Goal: Task Accomplishment & Management: Use online tool/utility

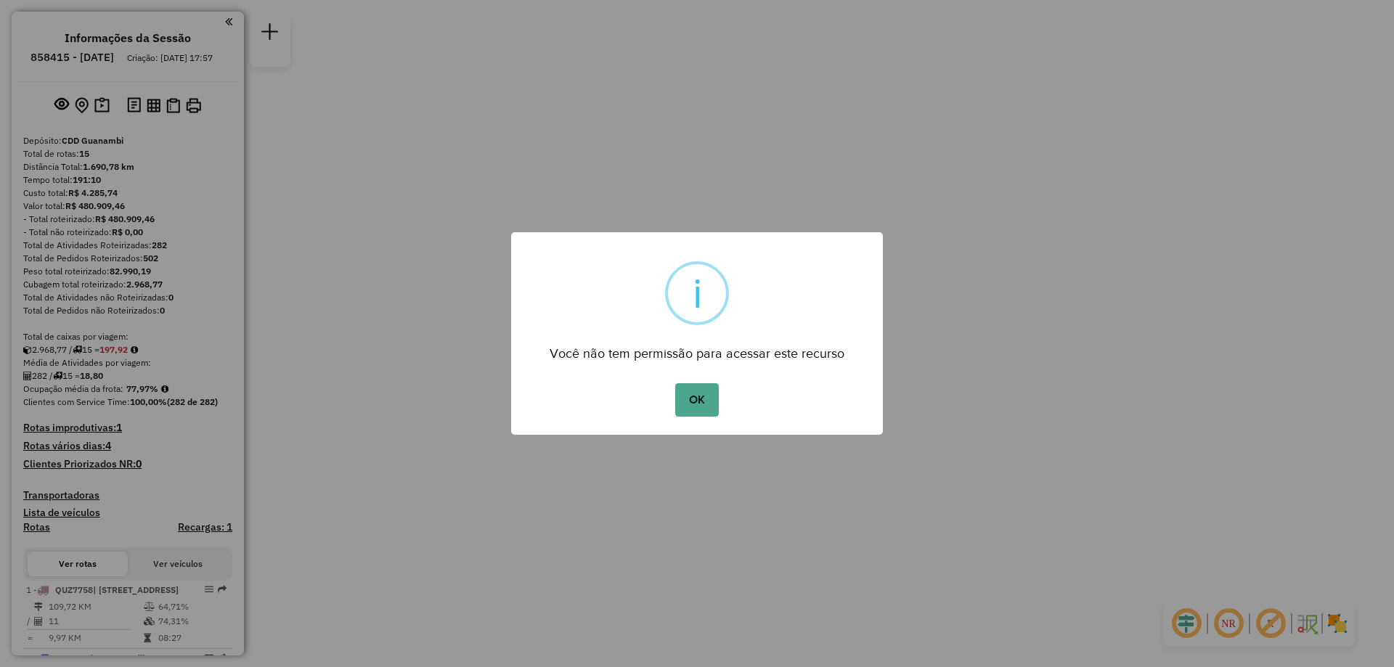
click at [727, 403] on div "OK No Cancel" at bounding box center [697, 400] width 372 height 41
click at [716, 402] on button "OK" at bounding box center [696, 399] width 43 height 33
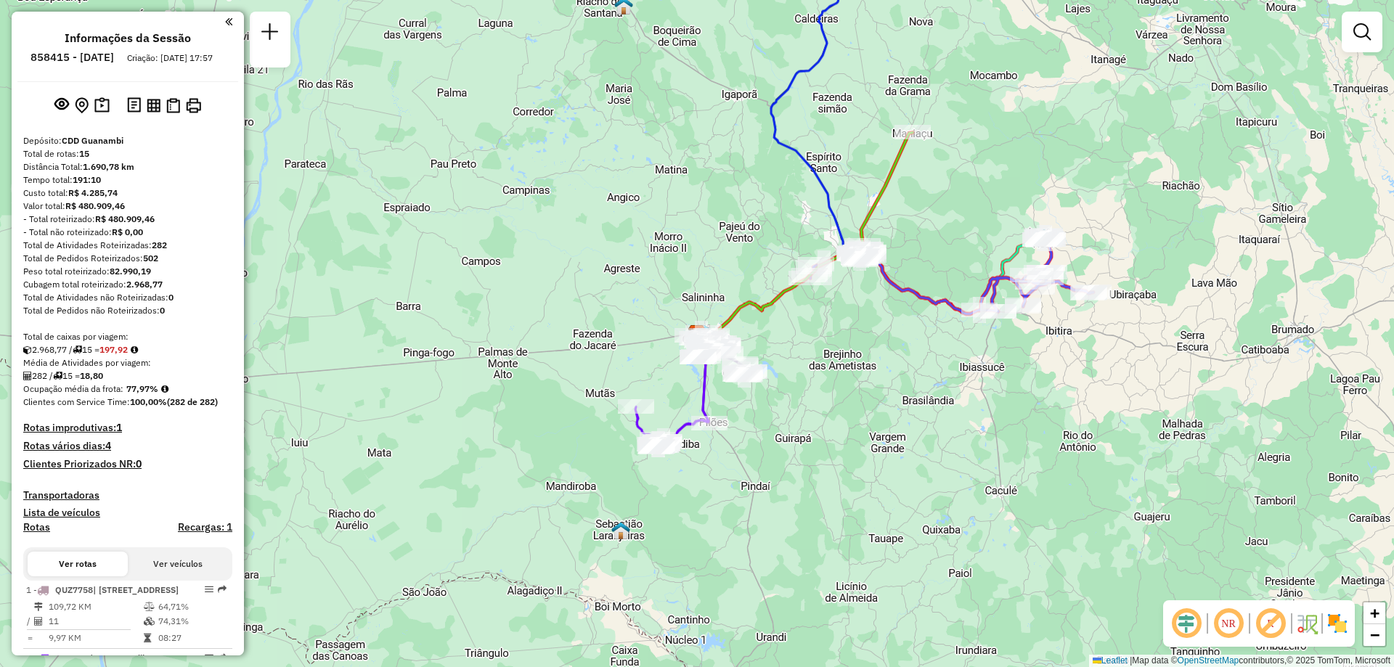
click at [285, 36] on div at bounding box center [270, 40] width 41 height 56
click at [277, 31] on em at bounding box center [269, 31] width 17 height 17
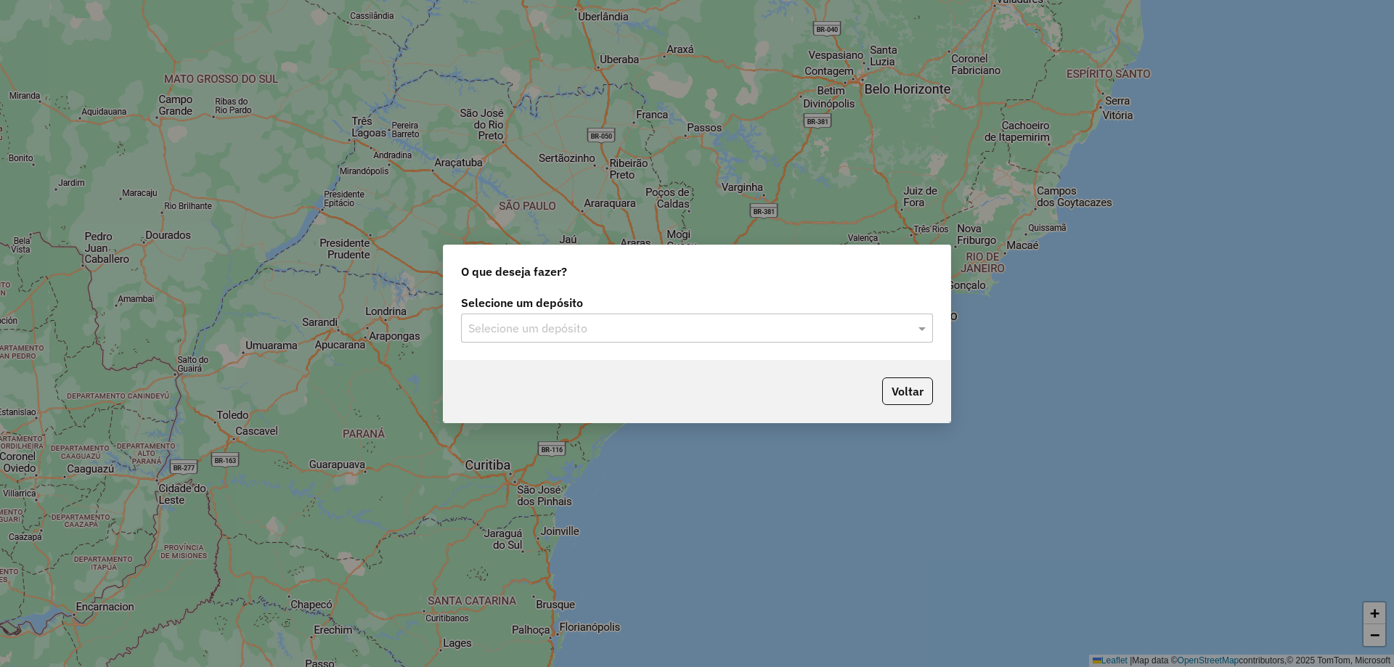
click at [684, 334] on input "text" at bounding box center [682, 328] width 429 height 17
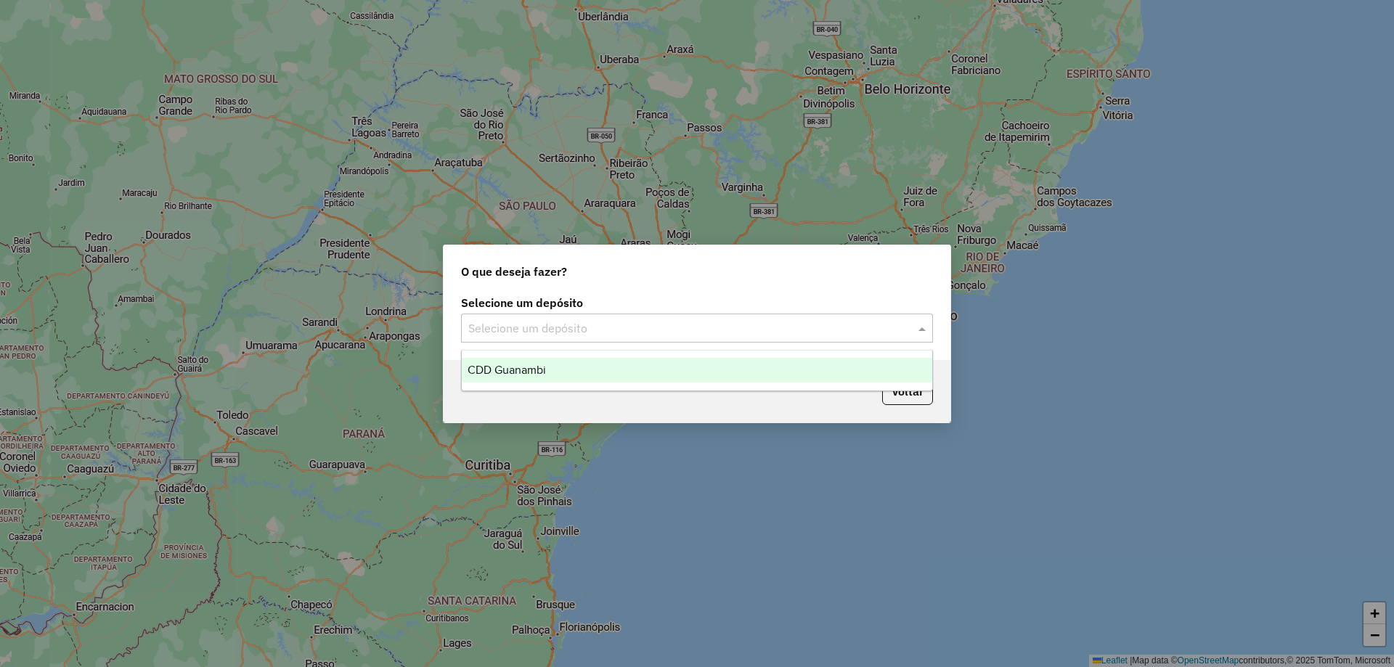
click at [551, 375] on div "CDD Guanambi" at bounding box center [697, 370] width 471 height 25
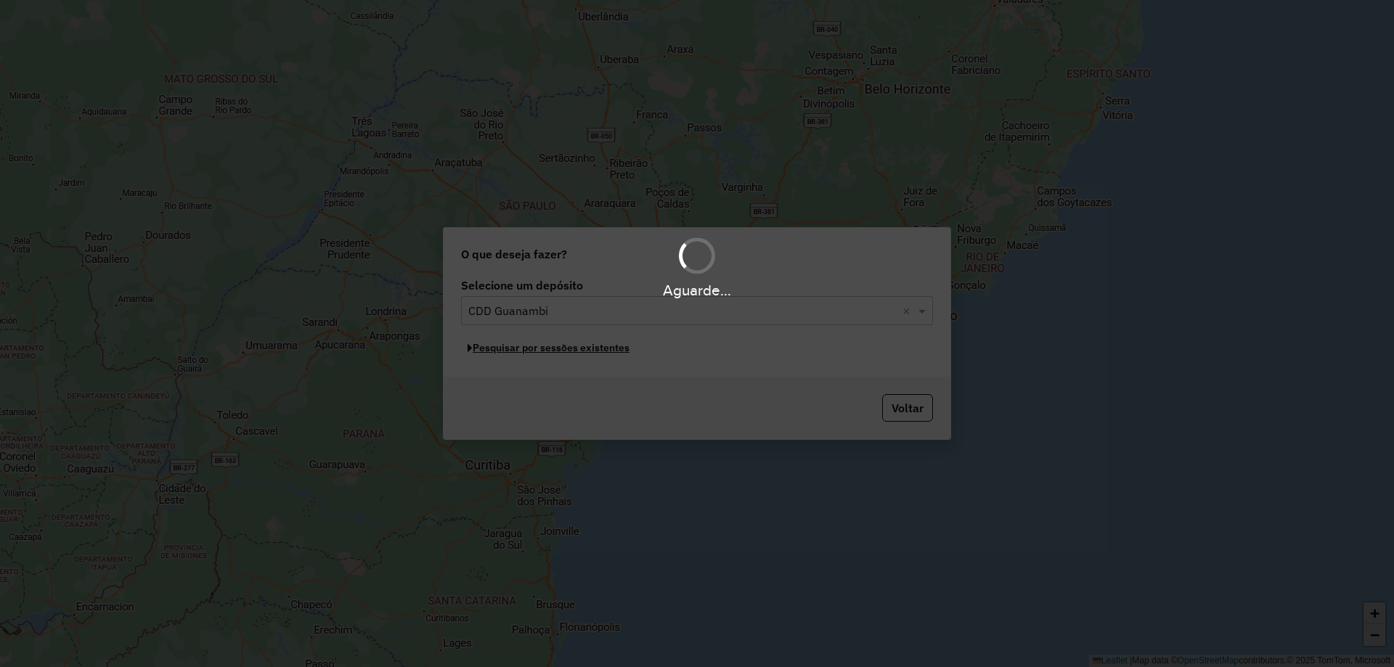
click at [576, 350] on button "Pesquisar por sessões existentes" at bounding box center [548, 348] width 175 height 23
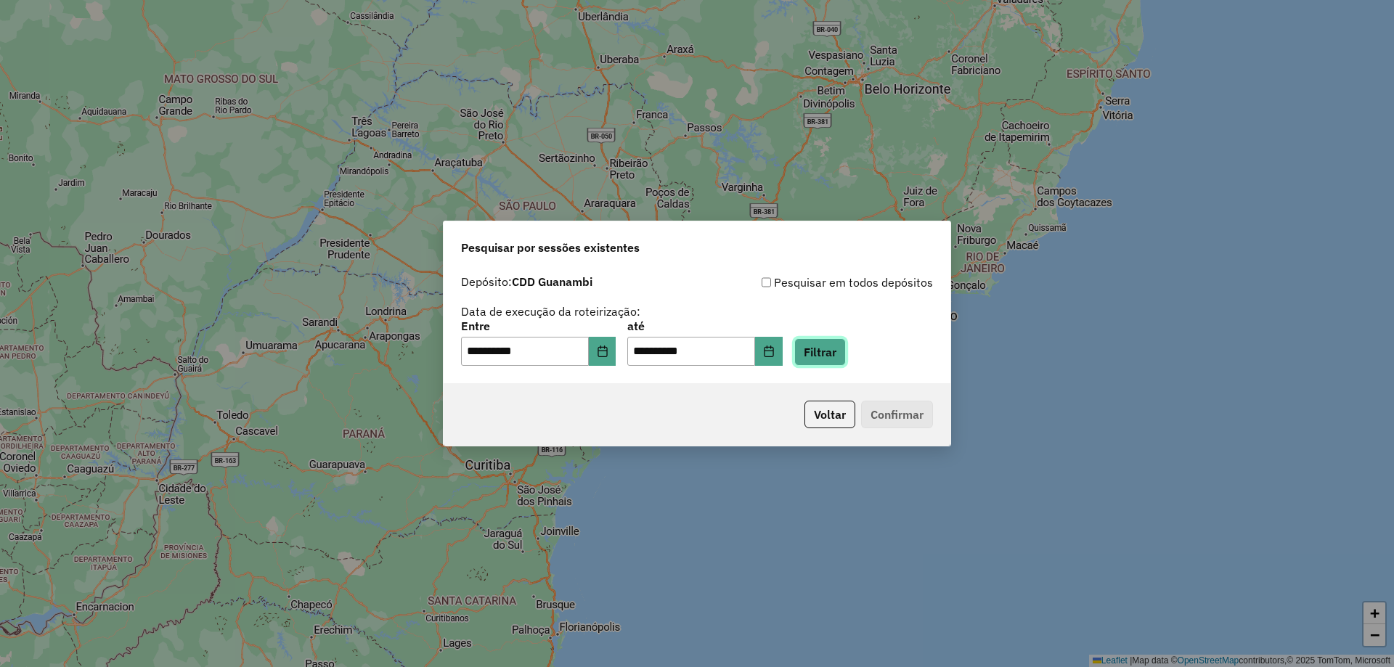
click at [845, 361] on button "Filtrar" at bounding box center [821, 352] width 52 height 28
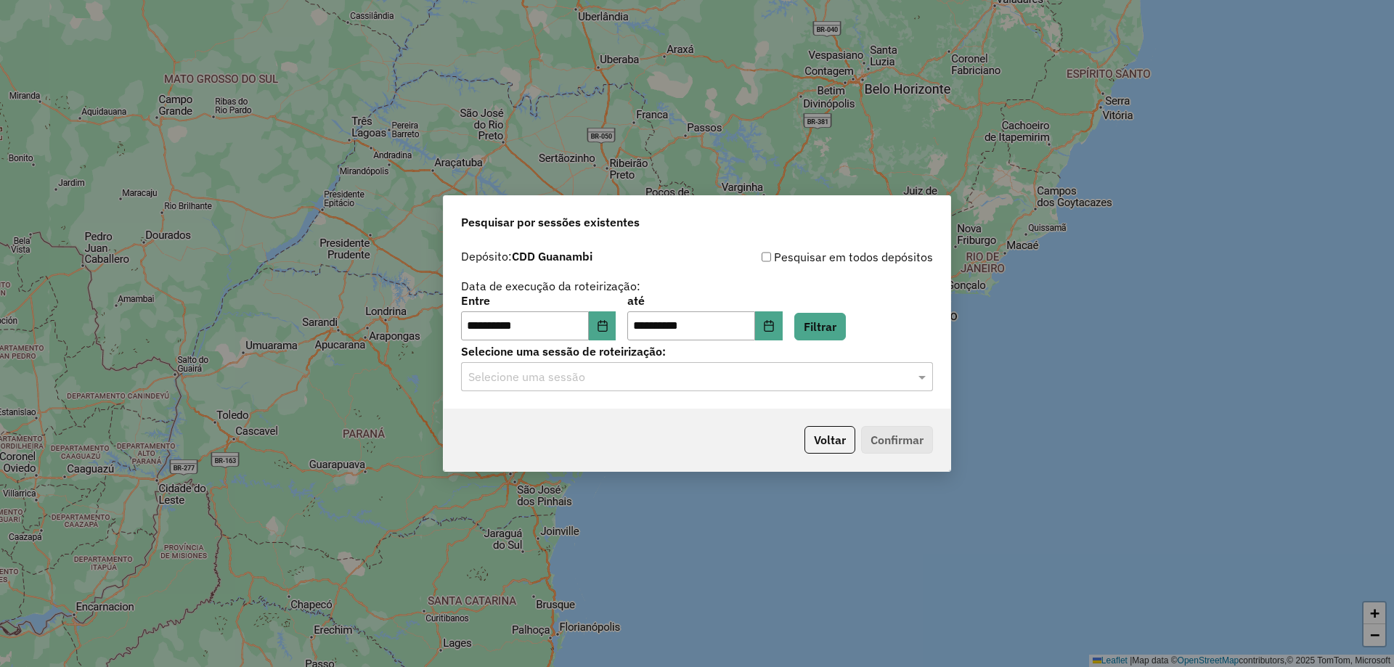
click at [594, 376] on input "text" at bounding box center [682, 377] width 429 height 17
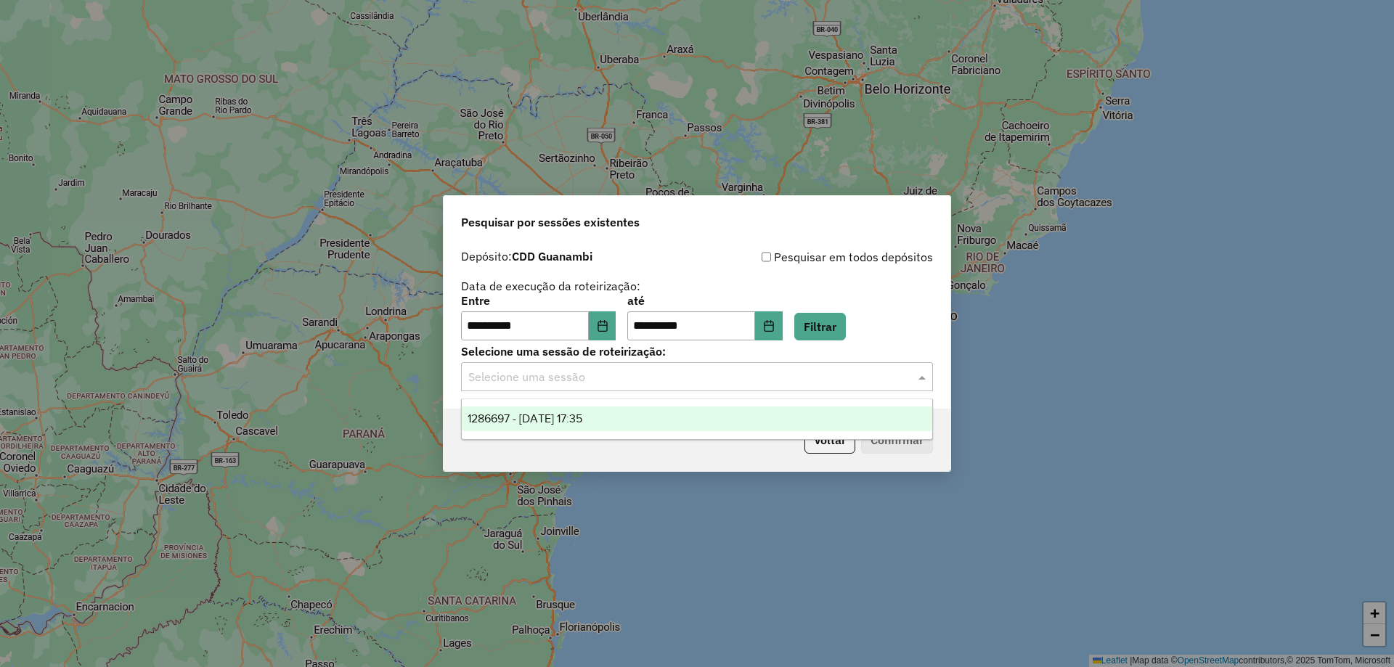
drag, startPoint x: 561, startPoint y: 415, endPoint x: 683, endPoint y: 420, distance: 122.1
click at [563, 416] on span "1286697 - [DATE] 17:35" at bounding box center [525, 419] width 115 height 12
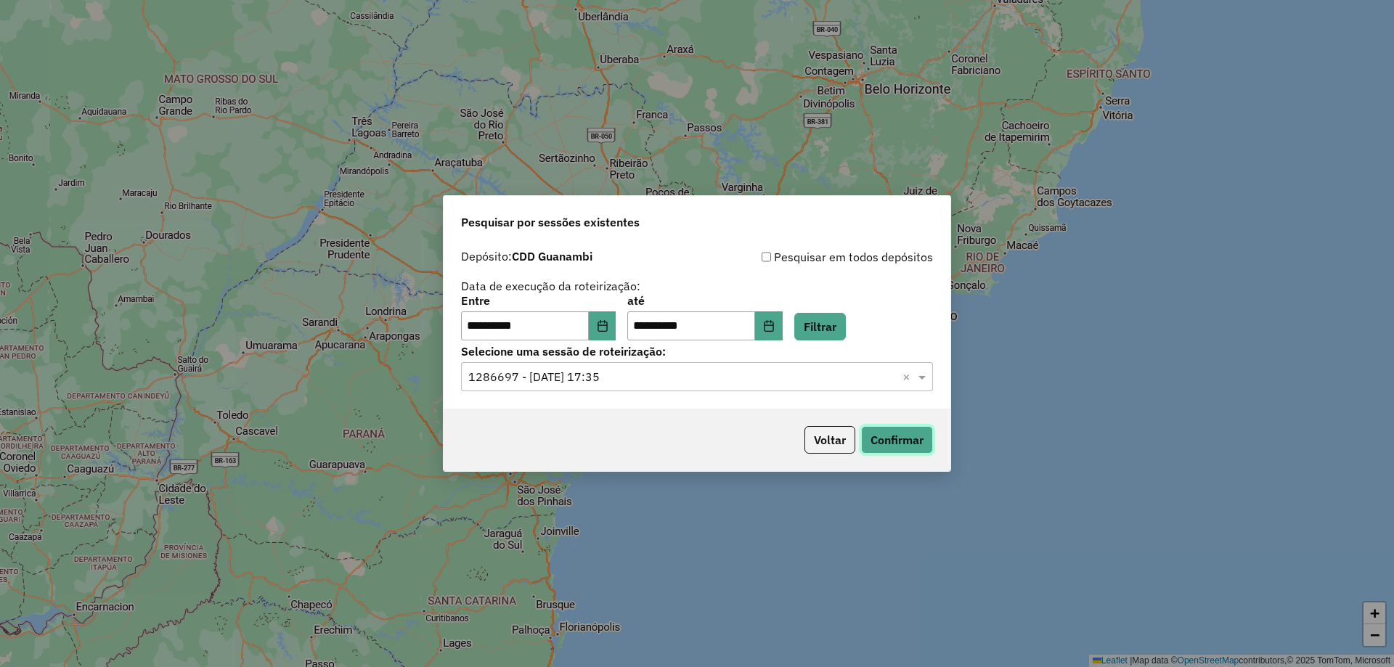
click at [901, 436] on button "Confirmar" at bounding box center [897, 440] width 72 height 28
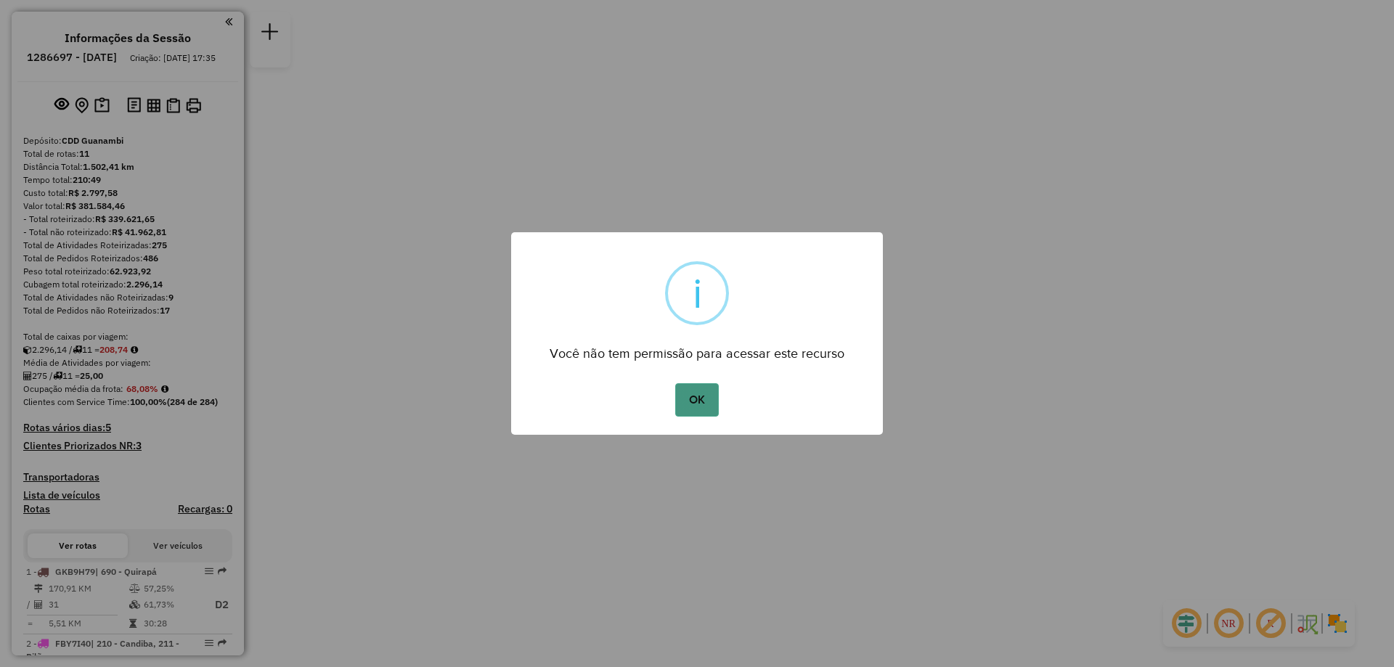
click at [693, 389] on button "OK" at bounding box center [696, 399] width 43 height 33
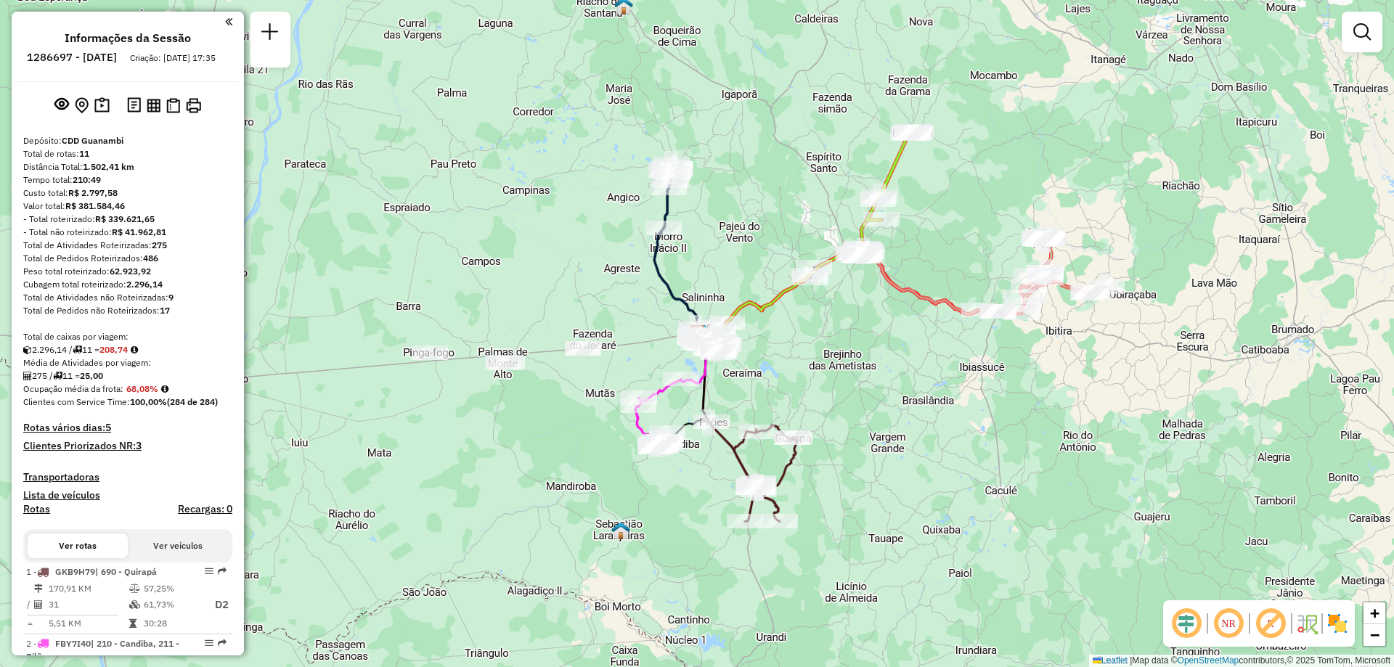
scroll to position [218, 0]
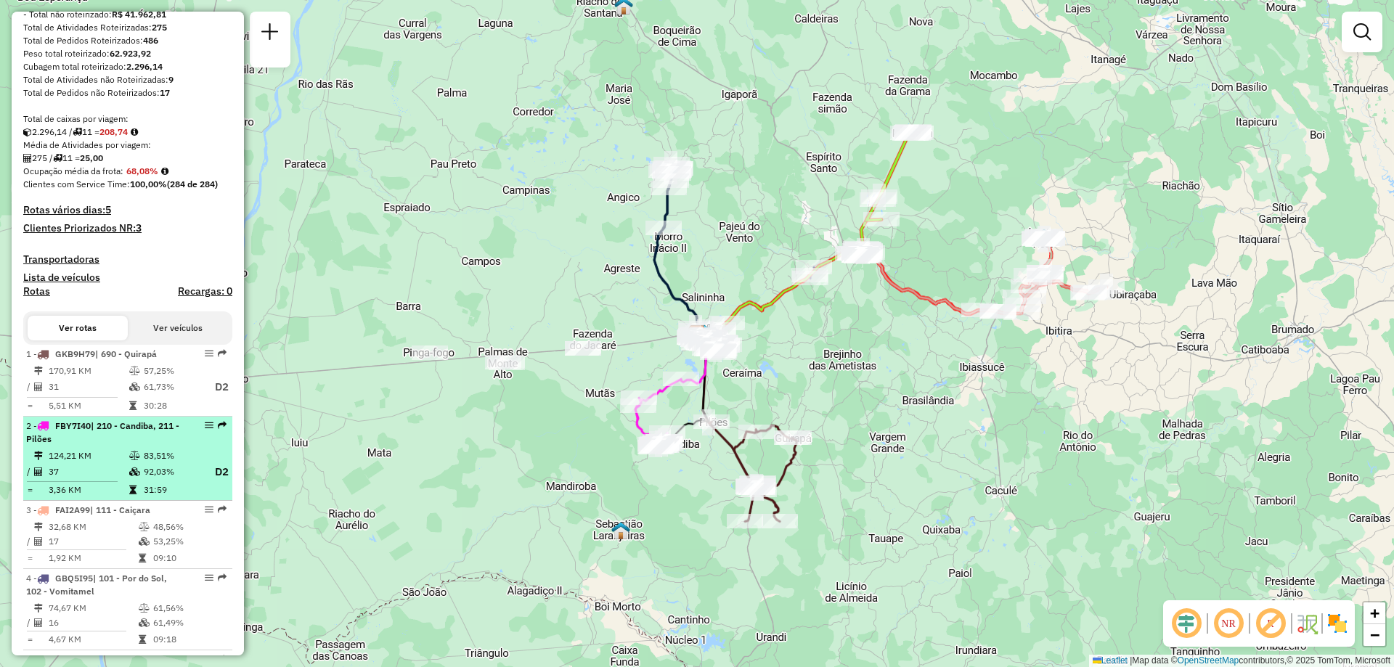
select select "**********"
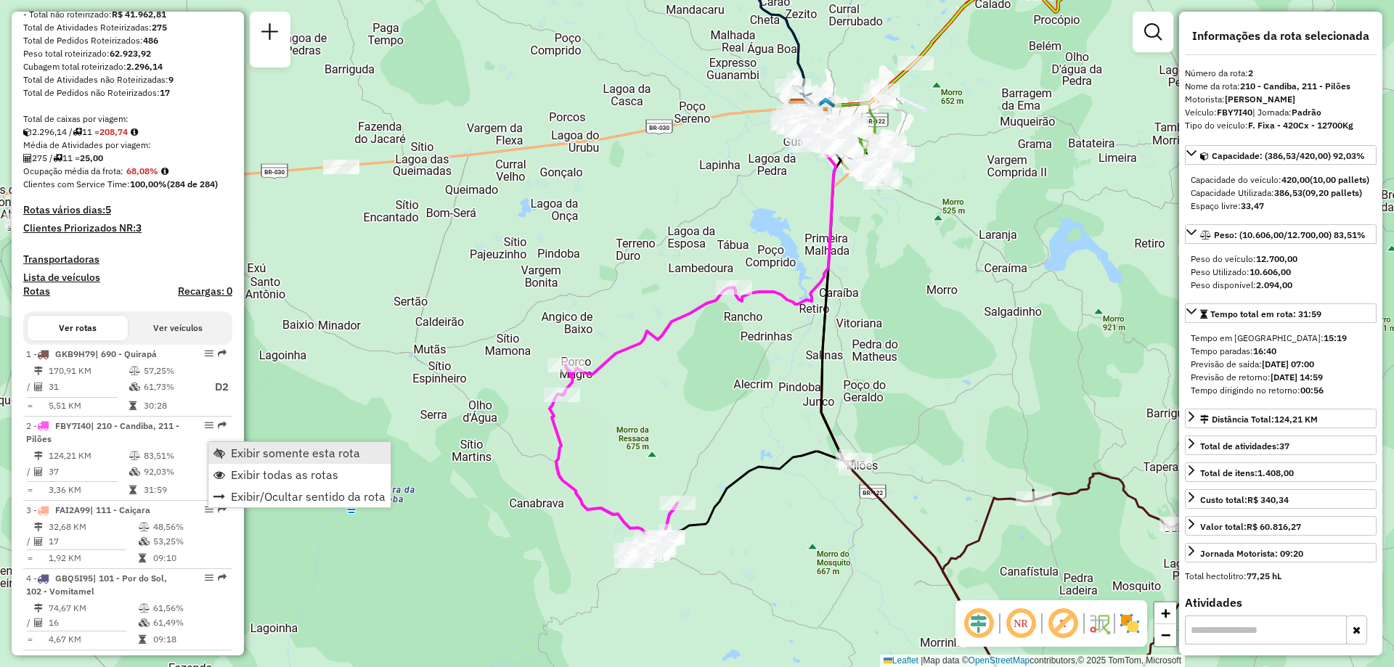
click at [262, 458] on span "Exibir somente esta rota" at bounding box center [295, 453] width 129 height 12
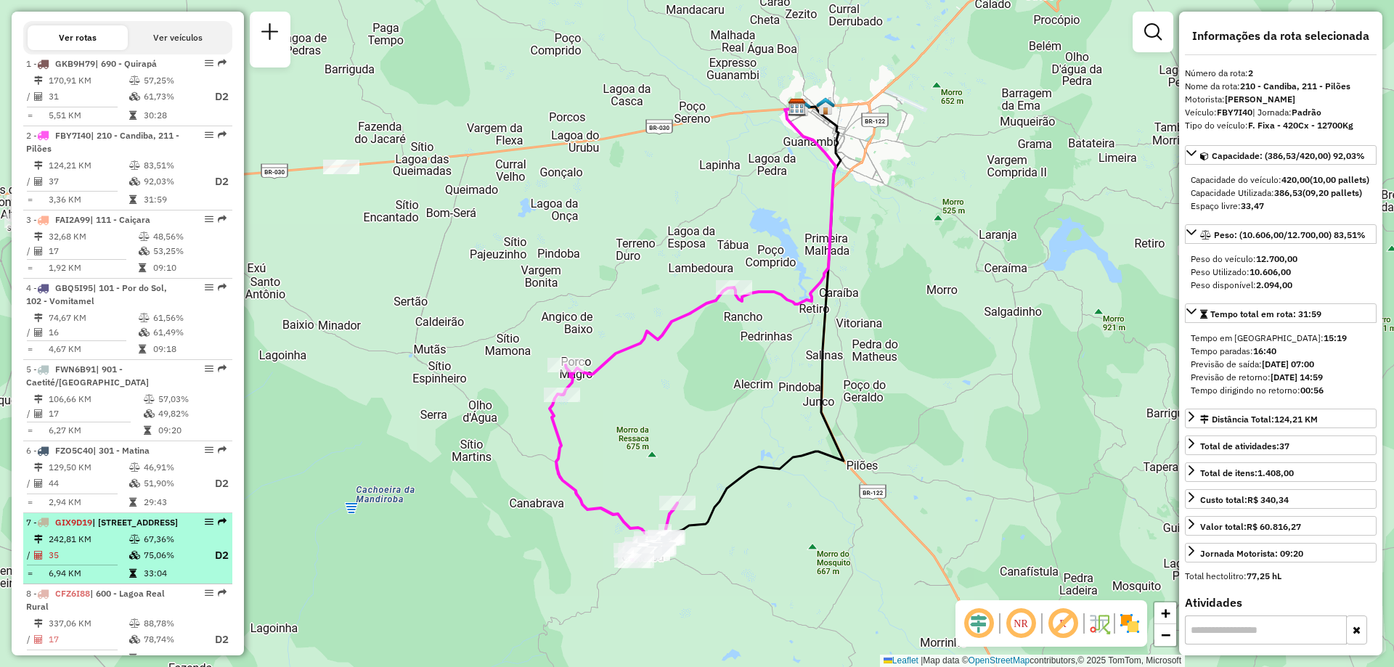
scroll to position [654, 0]
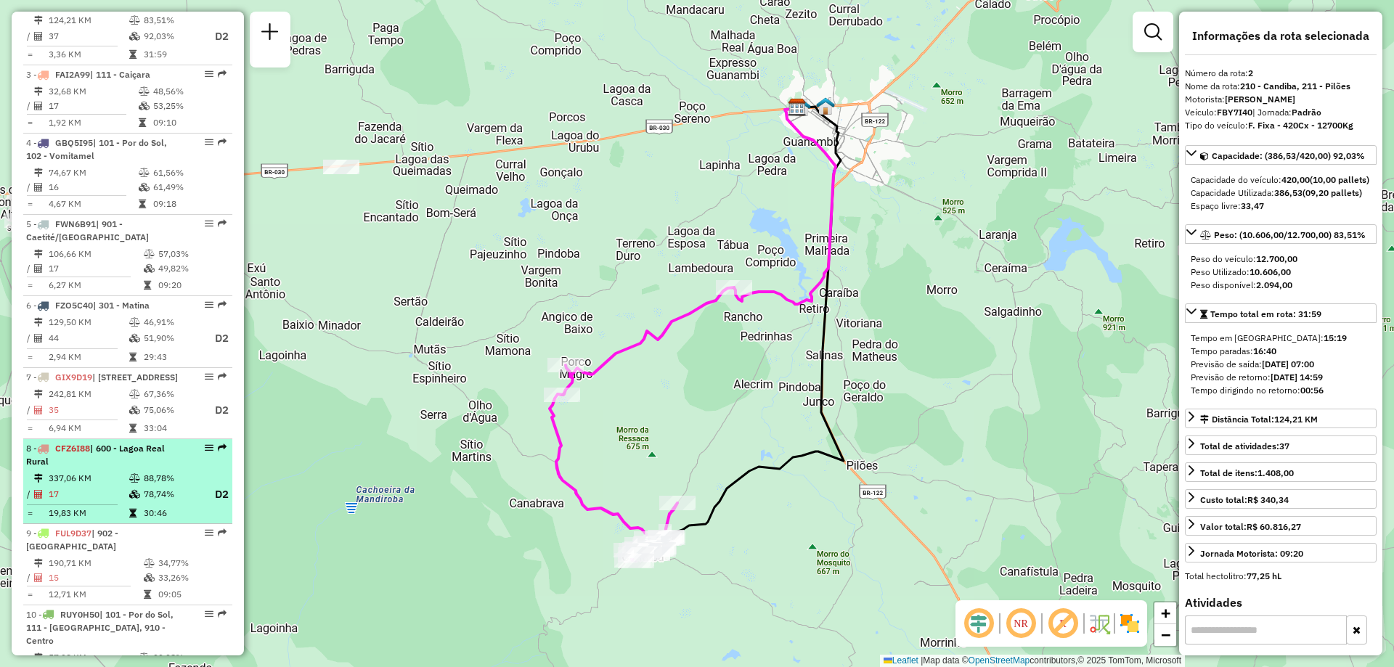
click at [143, 486] on td "88,78%" at bounding box center [172, 478] width 58 height 15
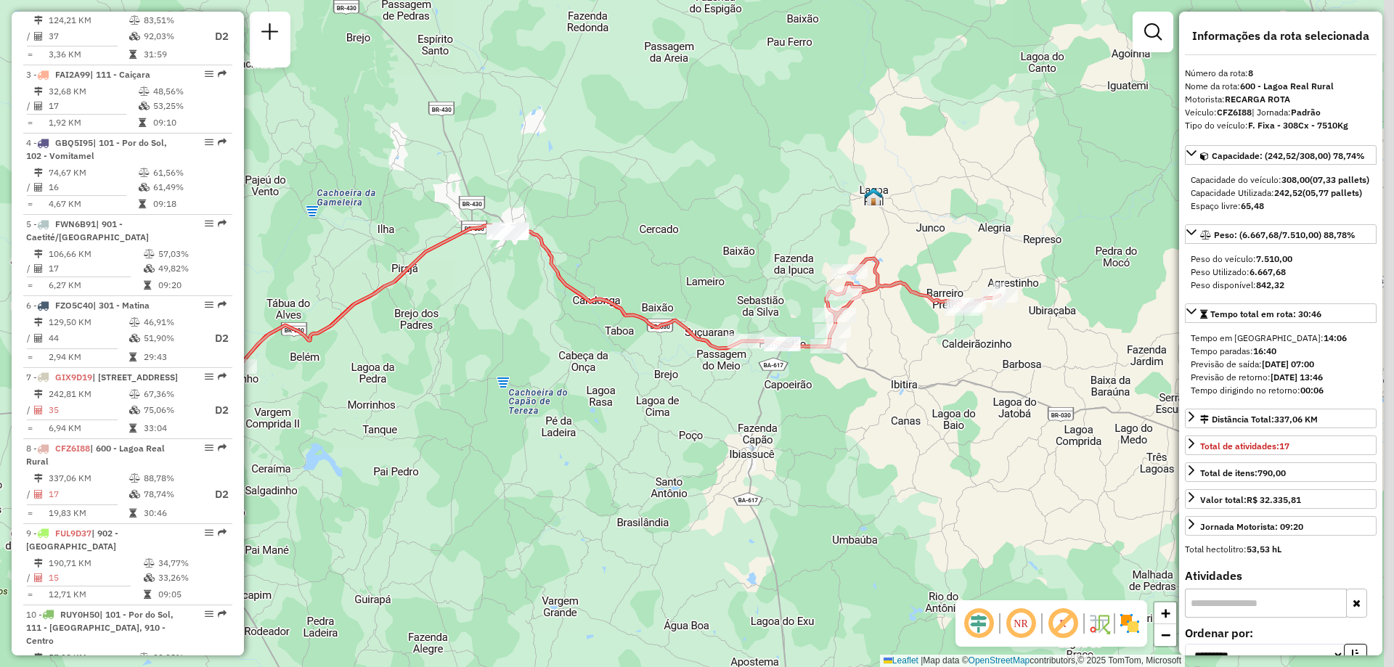
drag, startPoint x: 899, startPoint y: 198, endPoint x: 728, endPoint y: 179, distance: 171.7
click at [728, 179] on div "Janela de atendimento Grade de atendimento Capacidade Transportadoras Veículos …" at bounding box center [697, 333] width 1394 height 667
